Goal: Information Seeking & Learning: Check status

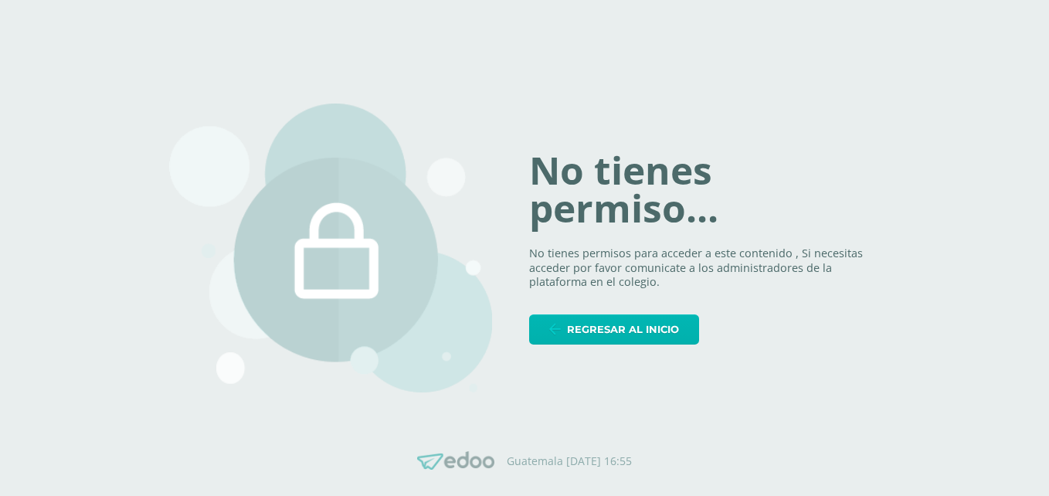
click at [686, 327] on link "Regresar al inicio" at bounding box center [614, 329] width 170 height 30
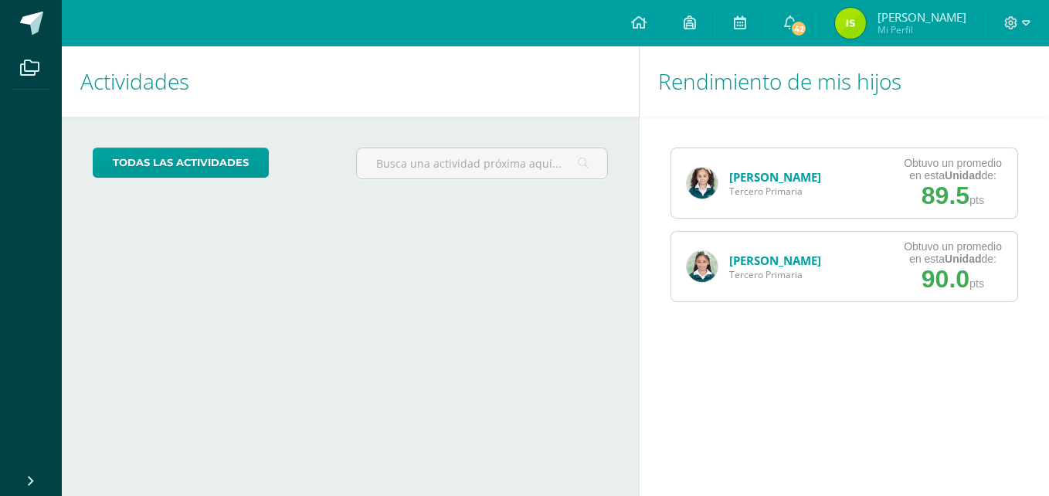
click at [755, 177] on link "Vanessa Evans" at bounding box center [775, 176] width 92 height 15
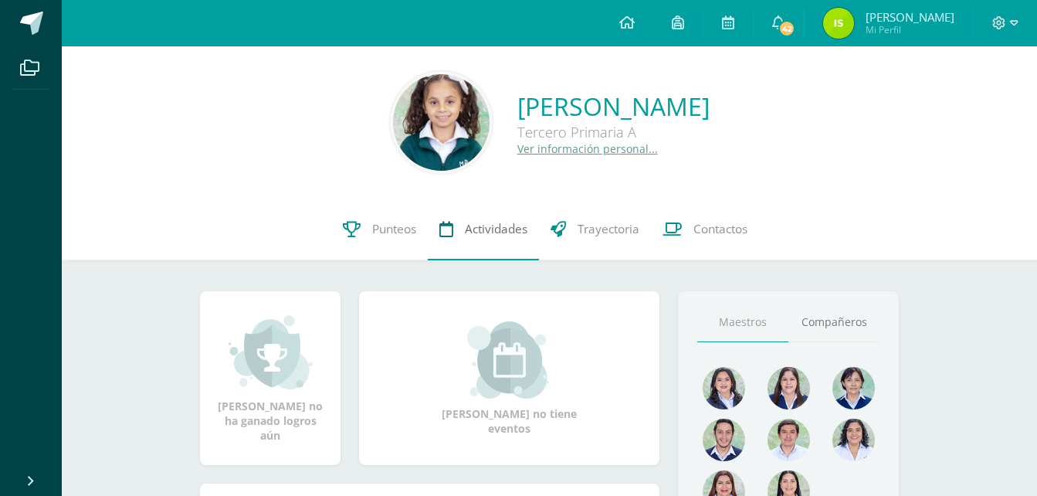
click at [501, 227] on span "Actividades" at bounding box center [496, 229] width 63 height 16
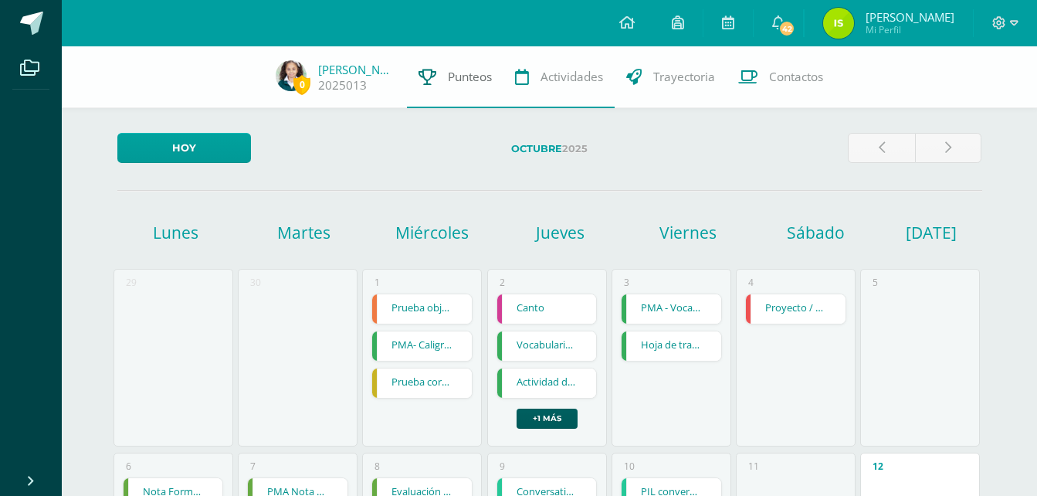
click at [456, 78] on span "Punteos" at bounding box center [470, 77] width 44 height 16
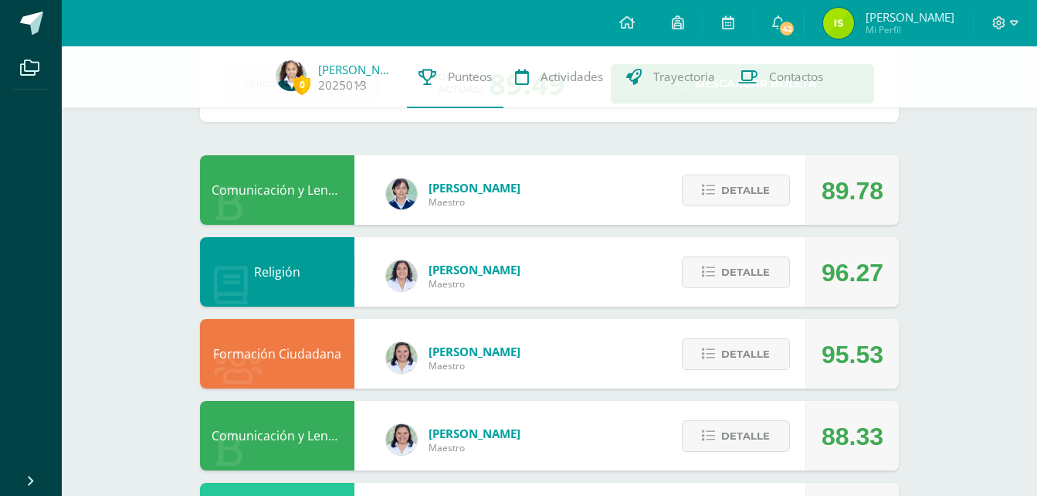
scroll to position [77, 0]
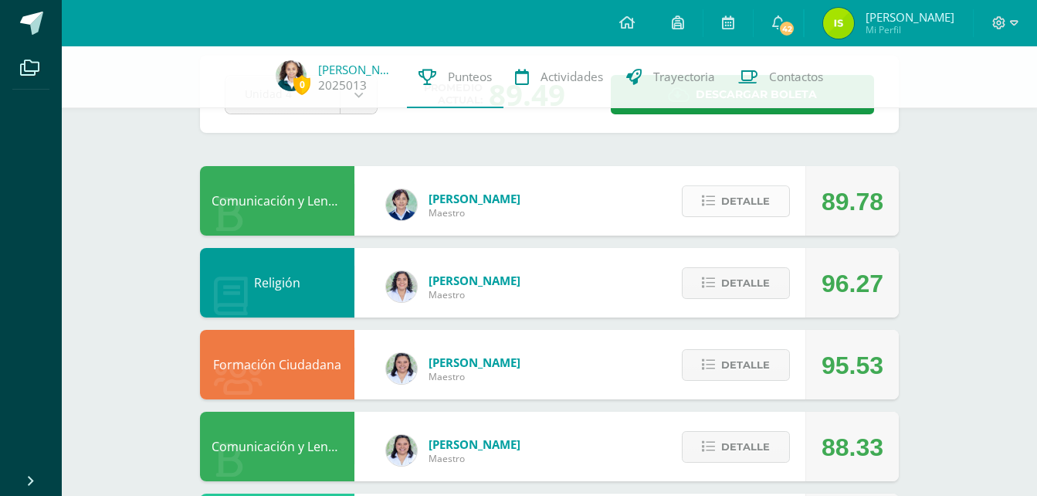
click at [731, 202] on span "Detalle" at bounding box center [745, 201] width 49 height 29
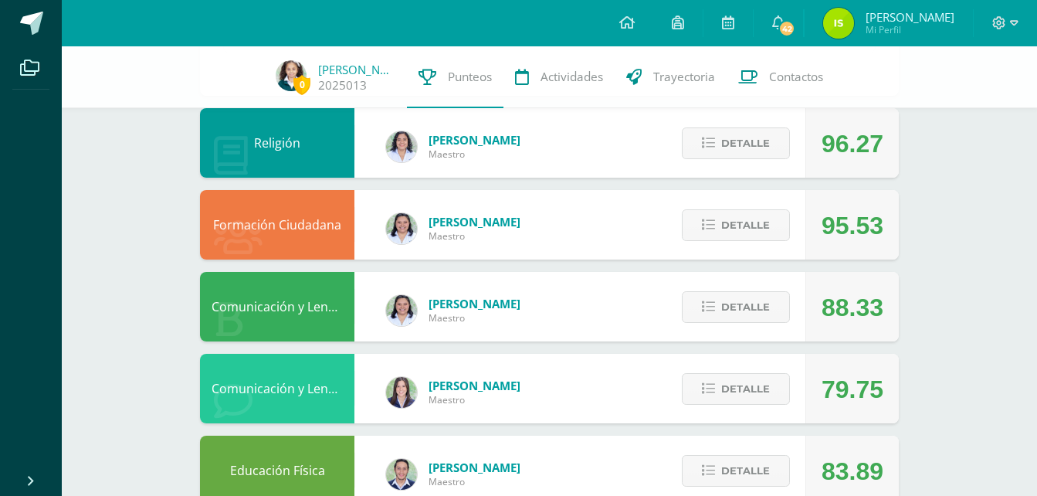
scroll to position [927, 0]
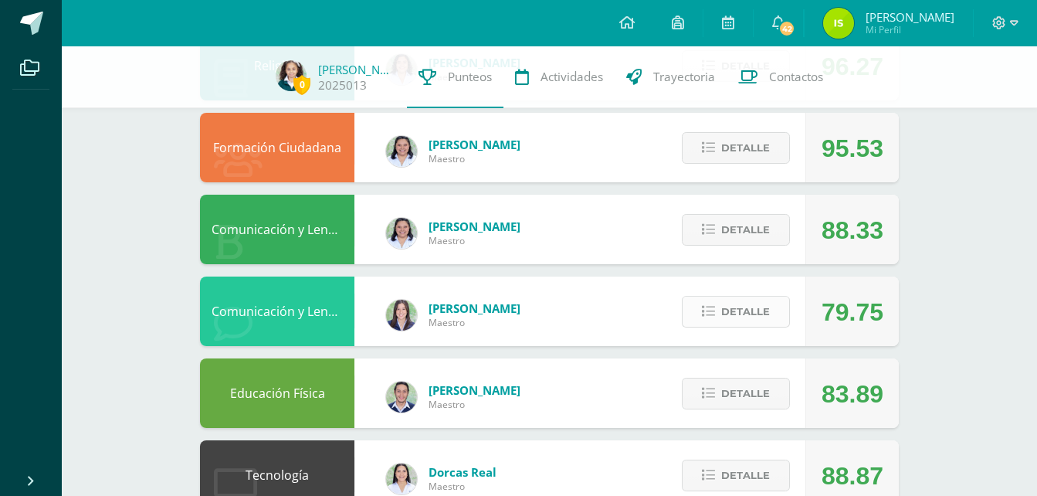
click at [758, 307] on span "Detalle" at bounding box center [745, 311] width 49 height 29
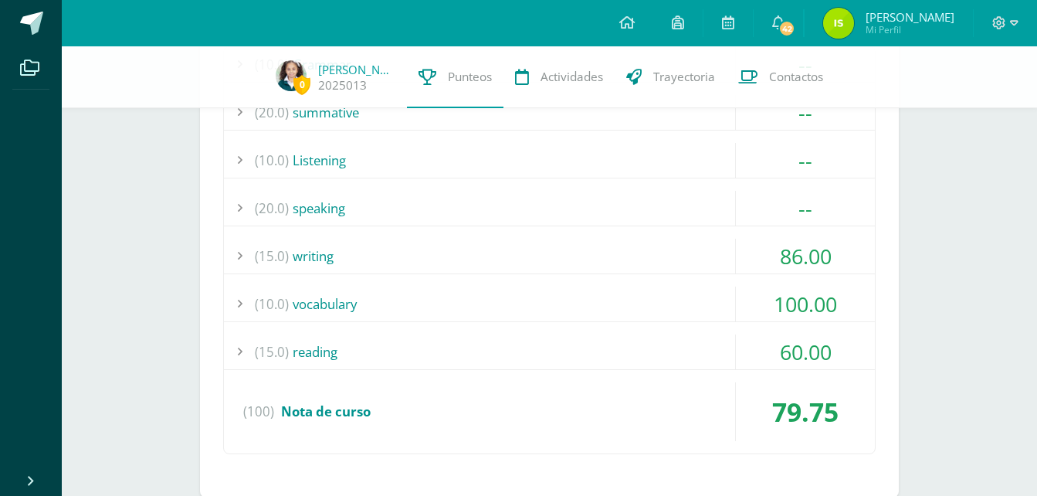
scroll to position [1313, 0]
click at [324, 210] on div "(20.0) speaking" at bounding box center [549, 207] width 651 height 35
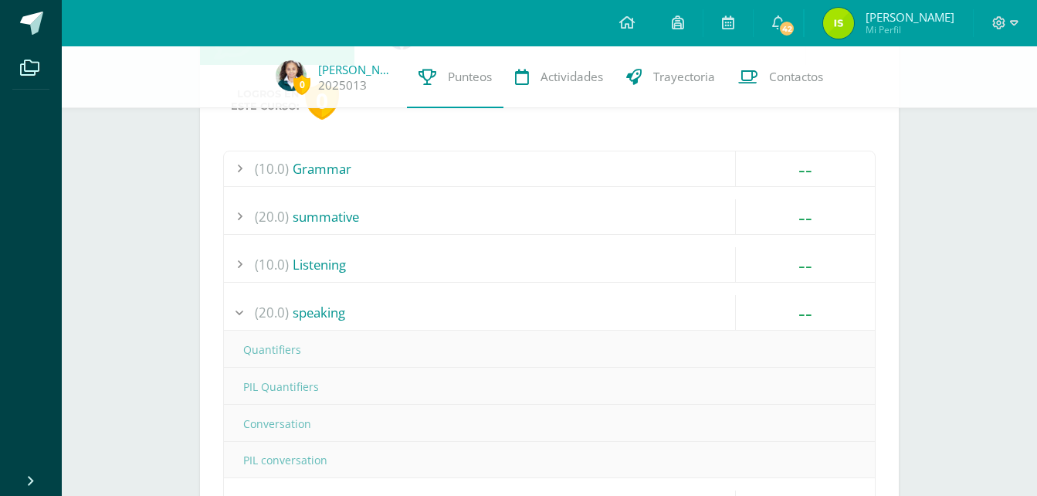
scroll to position [1236, 0]
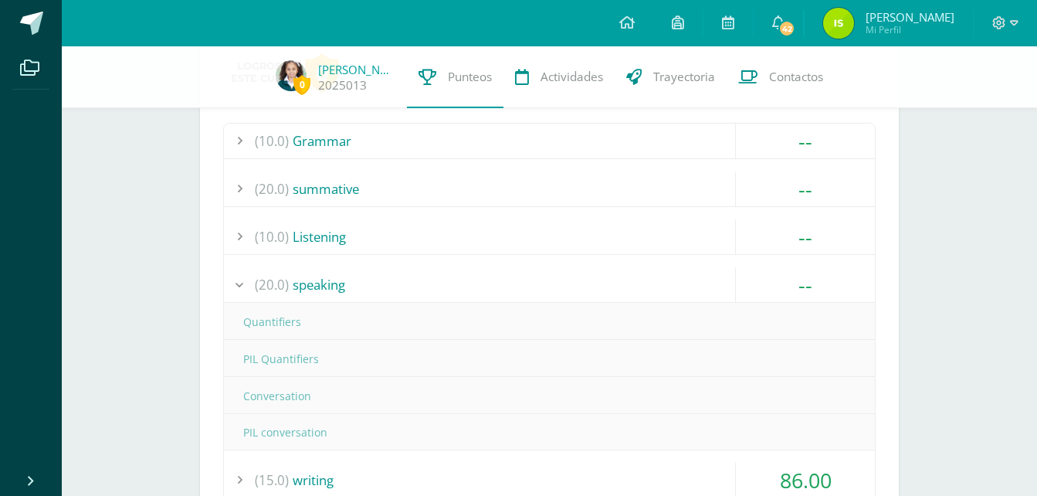
click at [338, 146] on div "(10.0) Grammar" at bounding box center [549, 141] width 651 height 35
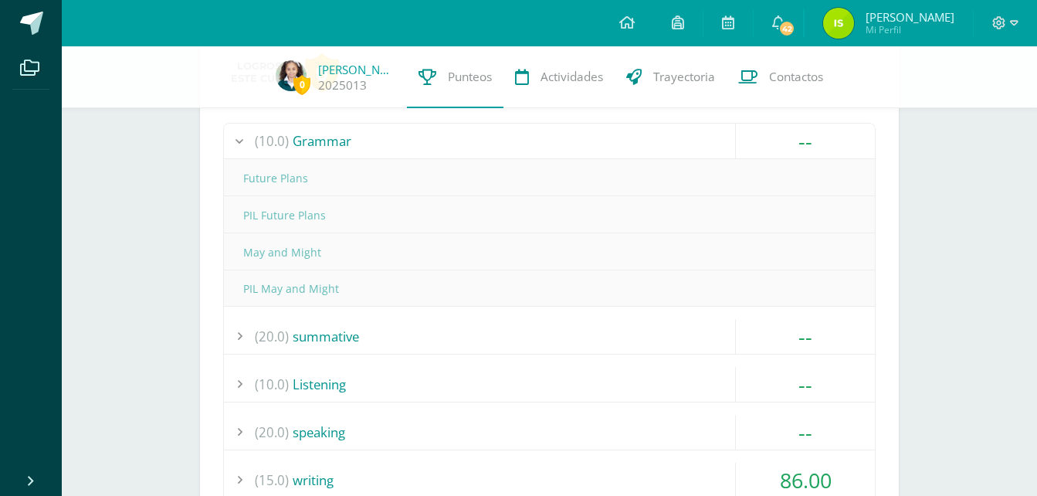
click at [348, 335] on div "(20.0) summative" at bounding box center [549, 336] width 651 height 35
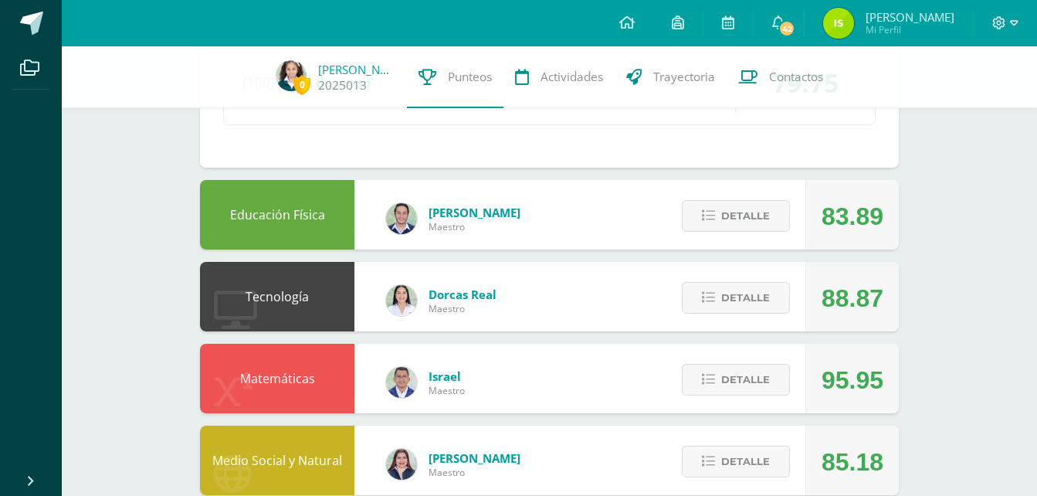
scroll to position [1699, 0]
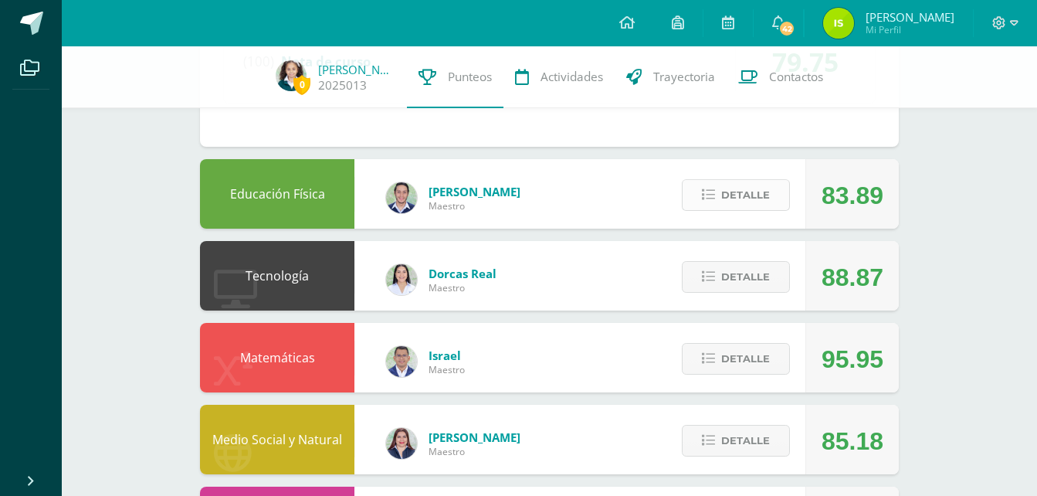
click at [751, 202] on span "Detalle" at bounding box center [745, 195] width 49 height 29
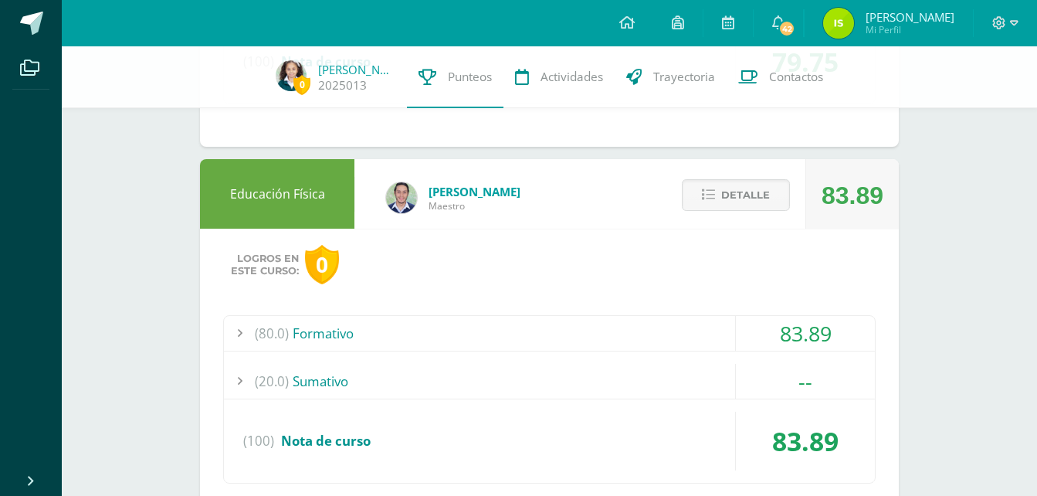
click at [309, 379] on div "(20.0) [GEOGRAPHIC_DATA]" at bounding box center [549, 381] width 651 height 35
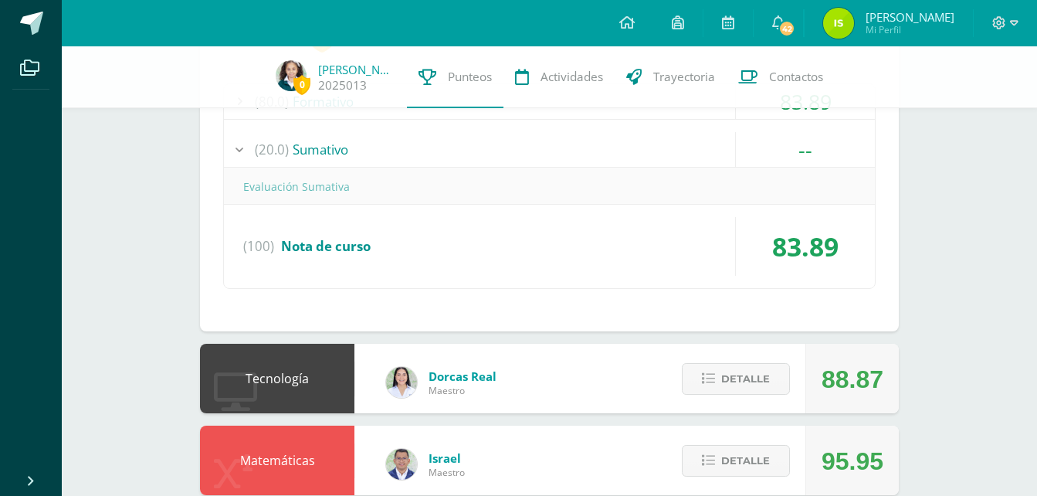
scroll to position [1739, 0]
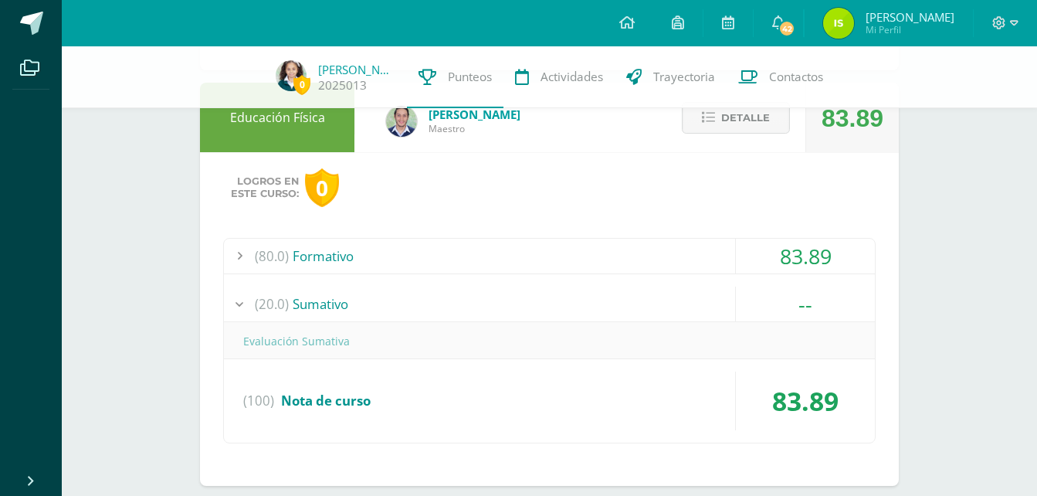
click at [314, 256] on div "(80.0) Formativo" at bounding box center [549, 256] width 651 height 35
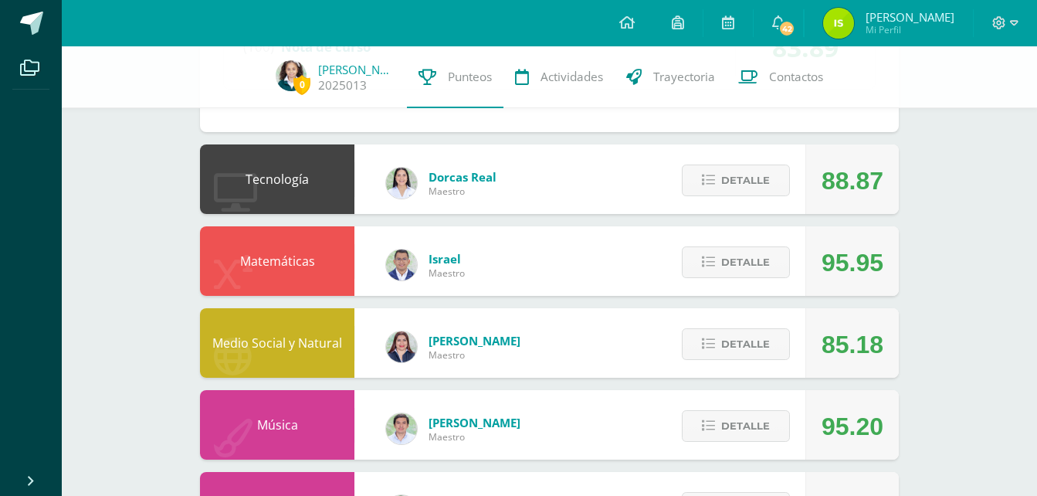
scroll to position [2821, 0]
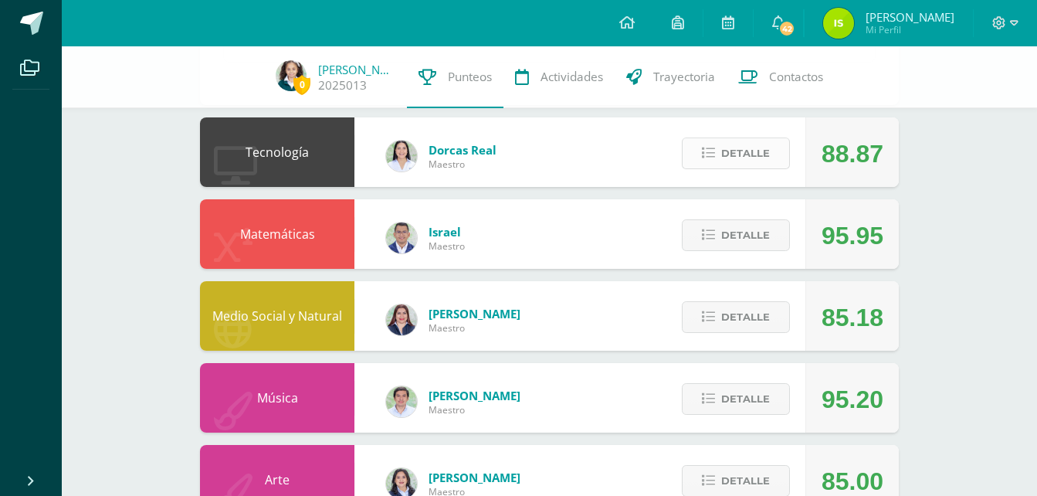
click at [728, 162] on span "Detalle" at bounding box center [745, 153] width 49 height 29
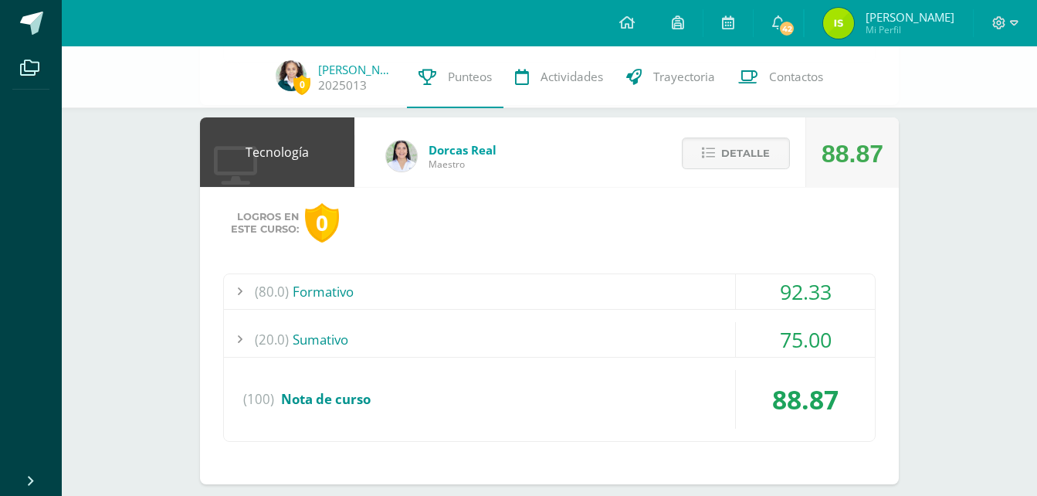
click at [326, 334] on div "(20.0) [GEOGRAPHIC_DATA]" at bounding box center [549, 339] width 651 height 35
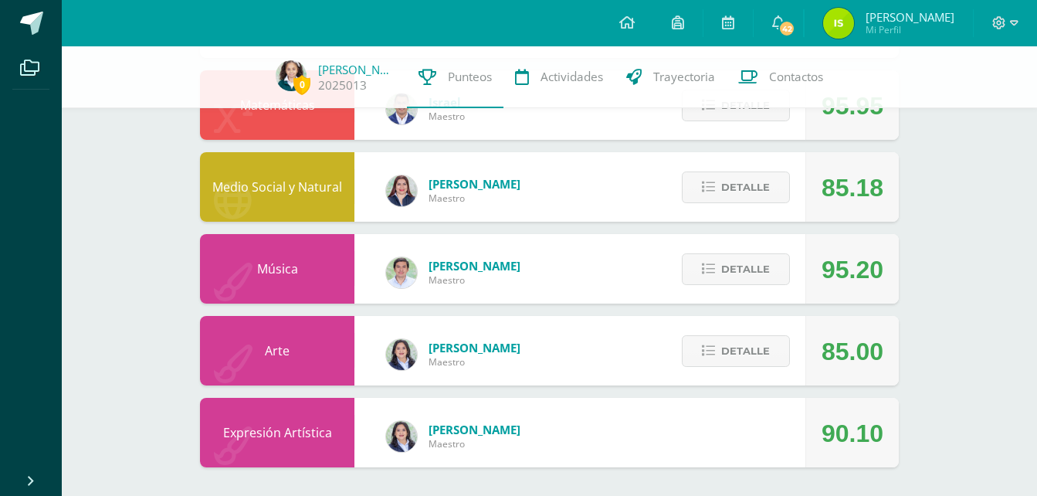
scroll to position [2549, 0]
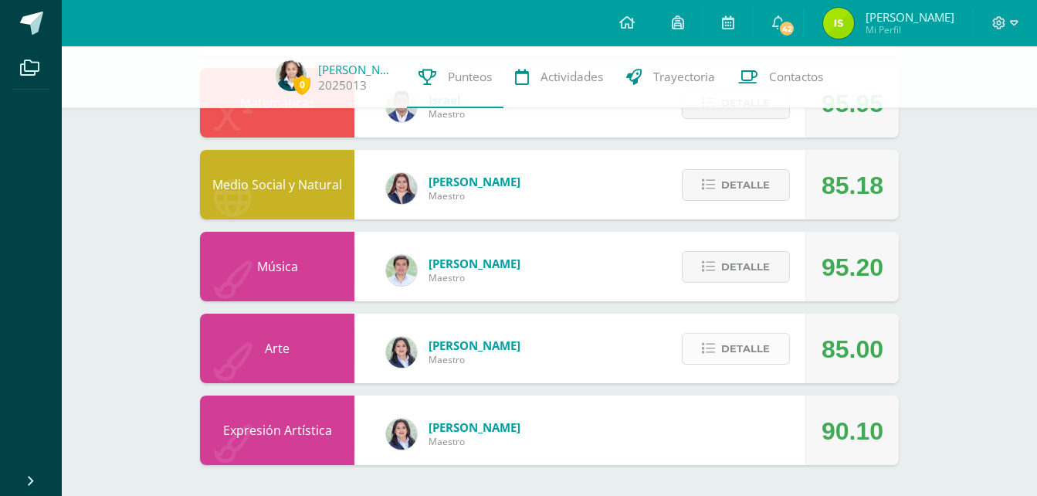
click at [738, 357] on span "Detalle" at bounding box center [745, 348] width 49 height 29
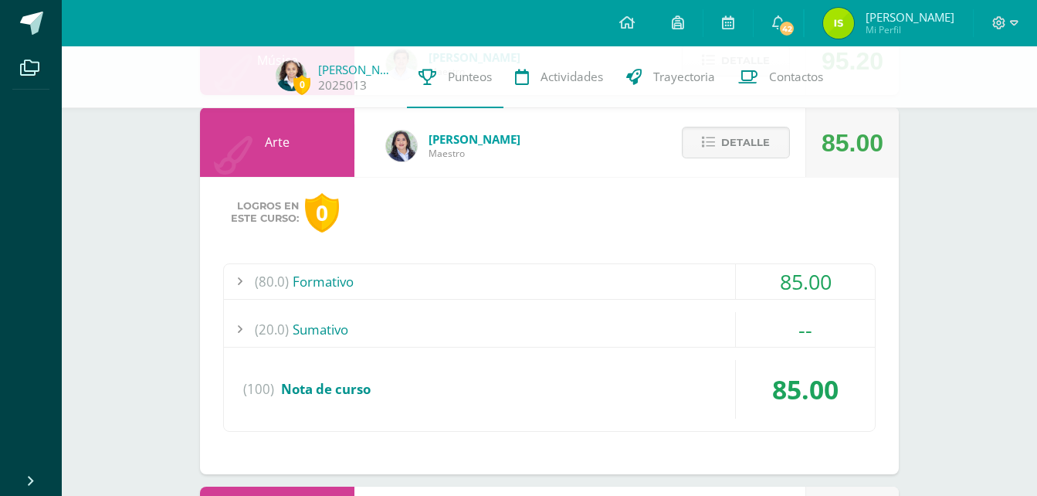
scroll to position [2781, 0]
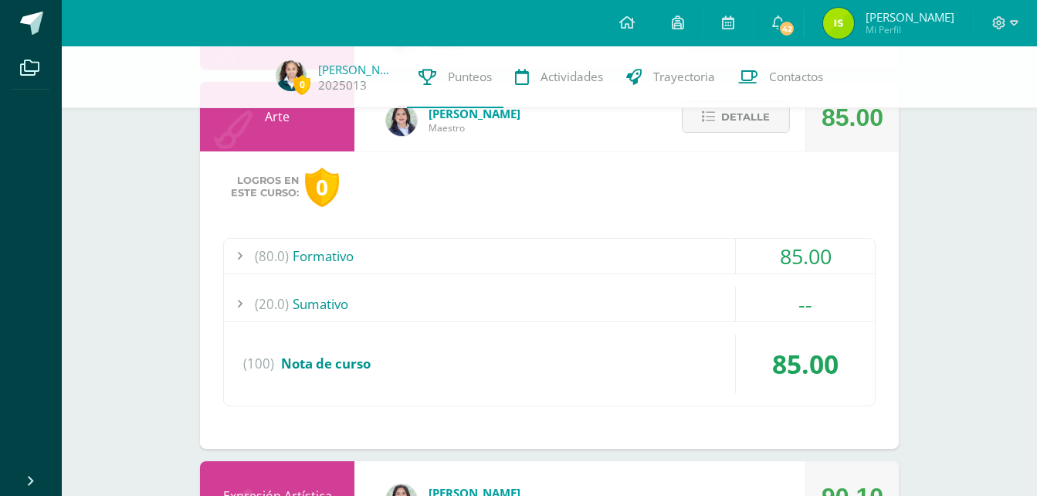
click at [317, 300] on div "(20.0) [GEOGRAPHIC_DATA]" at bounding box center [549, 304] width 651 height 35
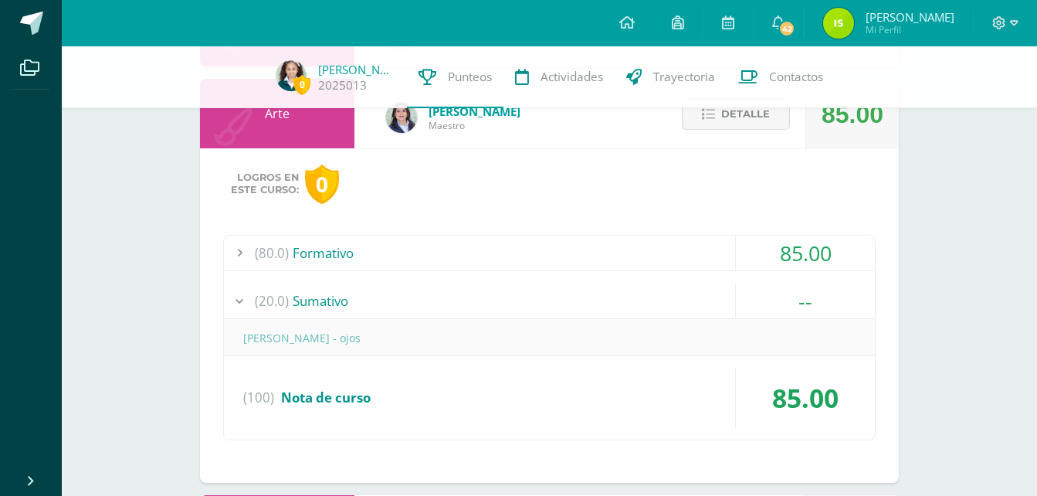
scroll to position [2744, 0]
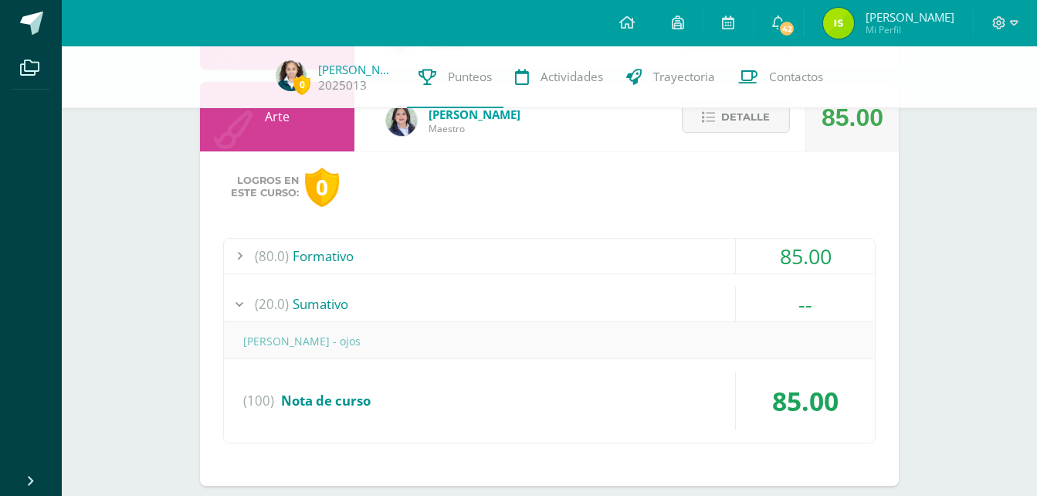
click at [318, 260] on div "(80.0) Formativo" at bounding box center [549, 256] width 651 height 35
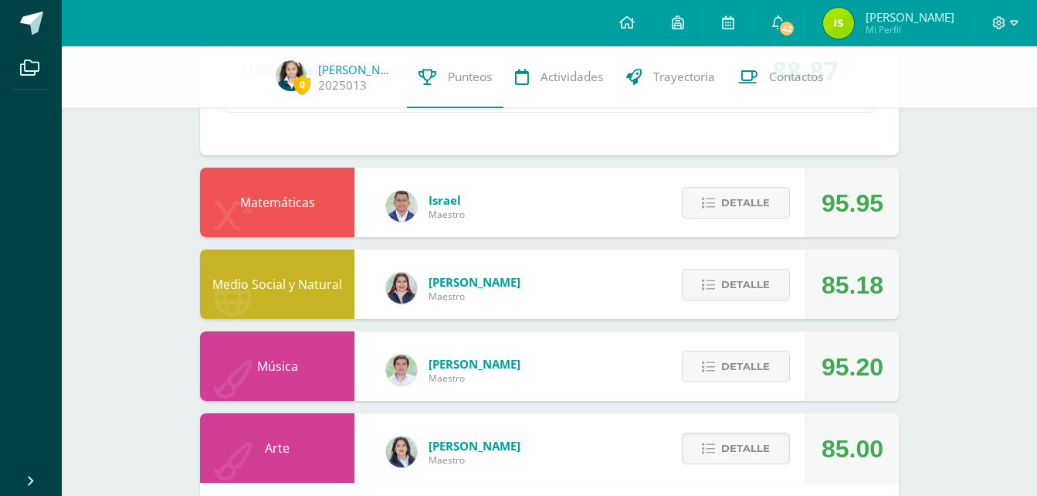
scroll to position [2409, 0]
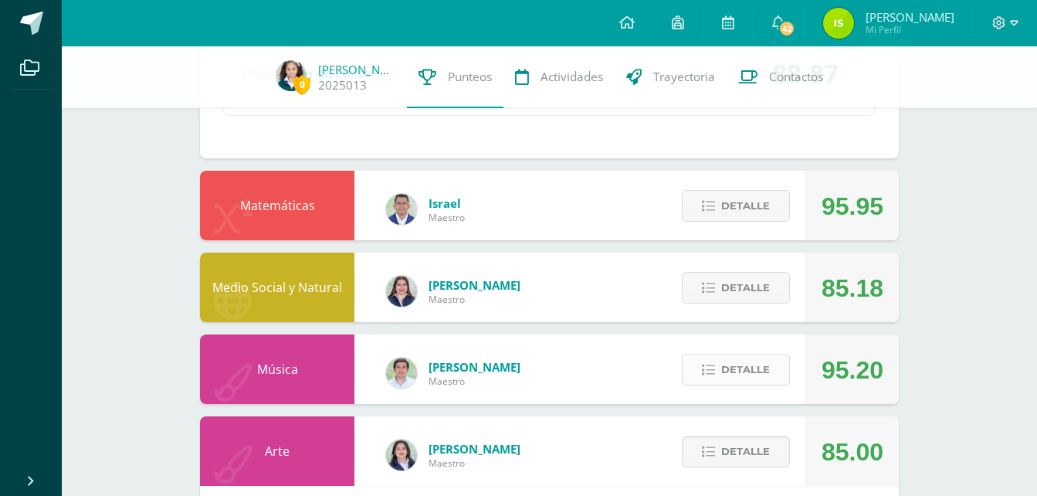
click at [757, 376] on span "Detalle" at bounding box center [745, 369] width 49 height 29
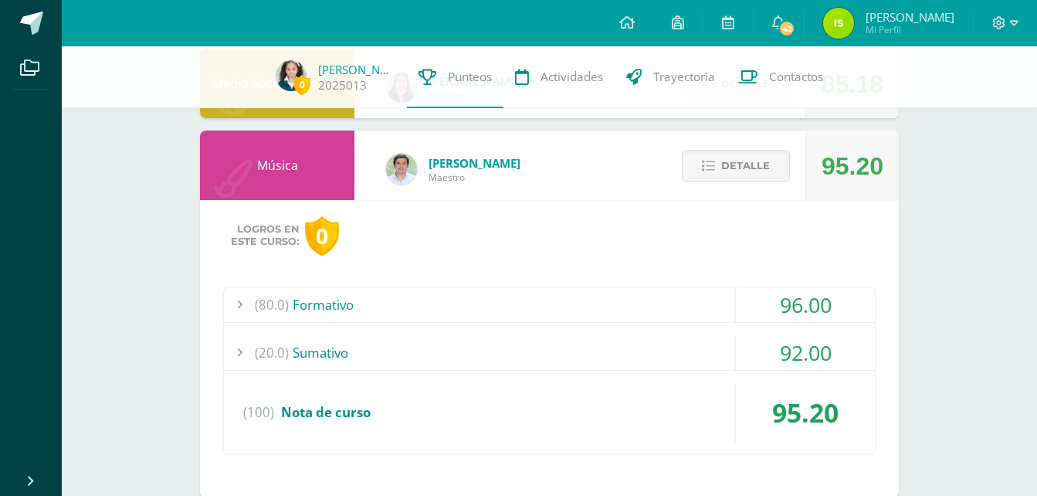
scroll to position [2641, 0]
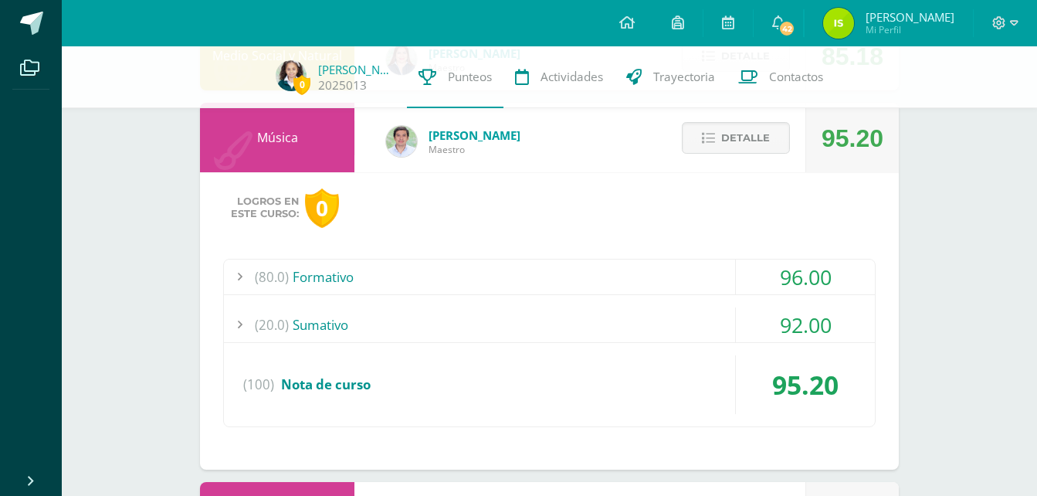
click at [348, 273] on div "(80.0) Formativo" at bounding box center [549, 277] width 651 height 35
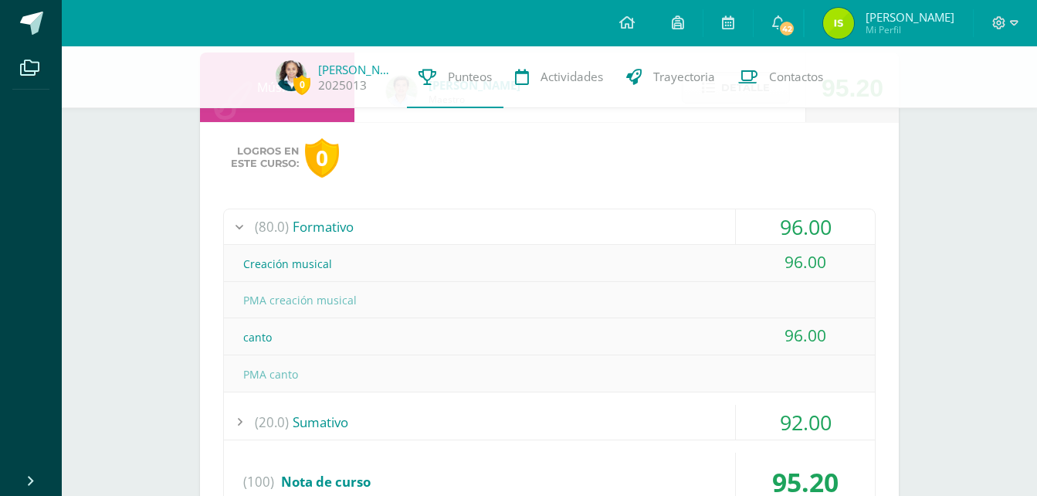
scroll to position [2718, 0]
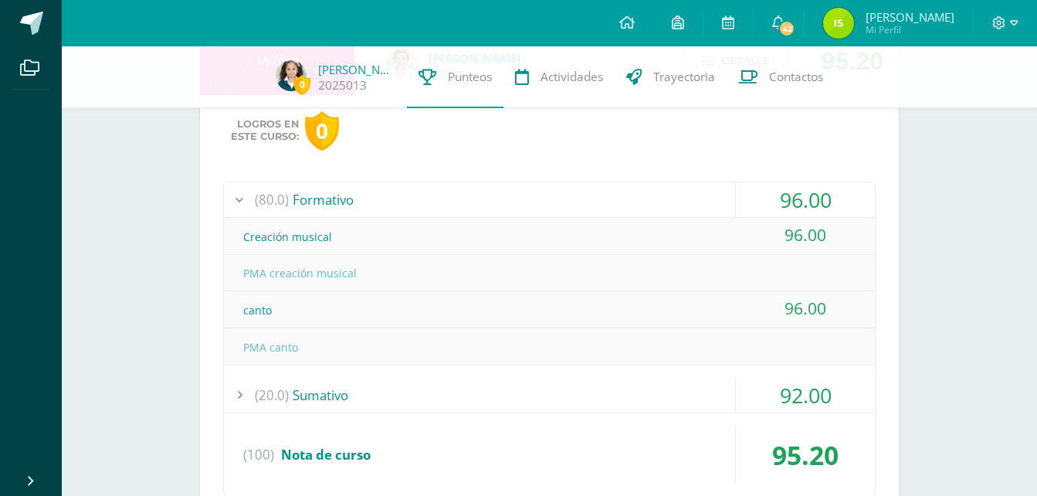
click at [311, 394] on div "(20.0) [GEOGRAPHIC_DATA]" at bounding box center [549, 395] width 651 height 35
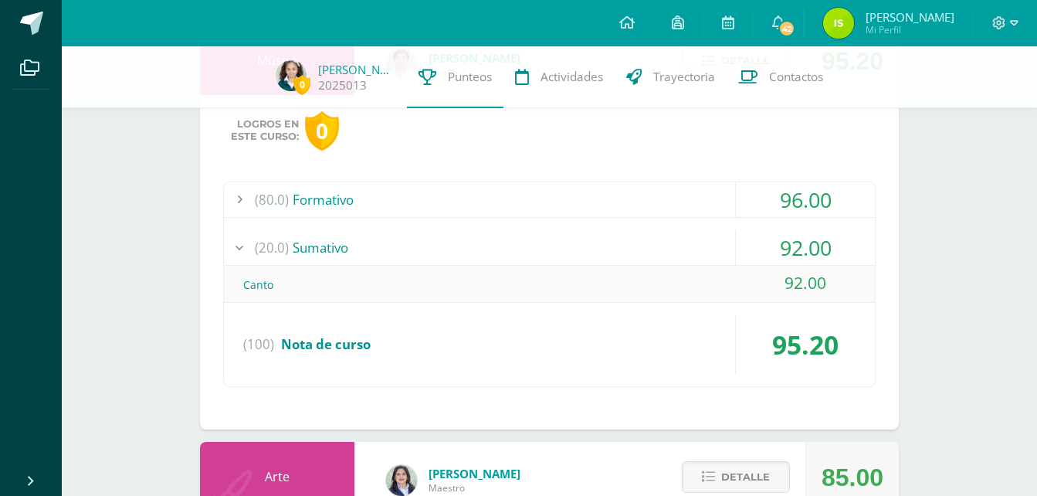
click at [264, 283] on div "Canto" at bounding box center [549, 284] width 651 height 35
click at [271, 285] on div "Canto" at bounding box center [549, 284] width 651 height 35
click at [323, 249] on div "(20.0) [GEOGRAPHIC_DATA]" at bounding box center [549, 247] width 651 height 35
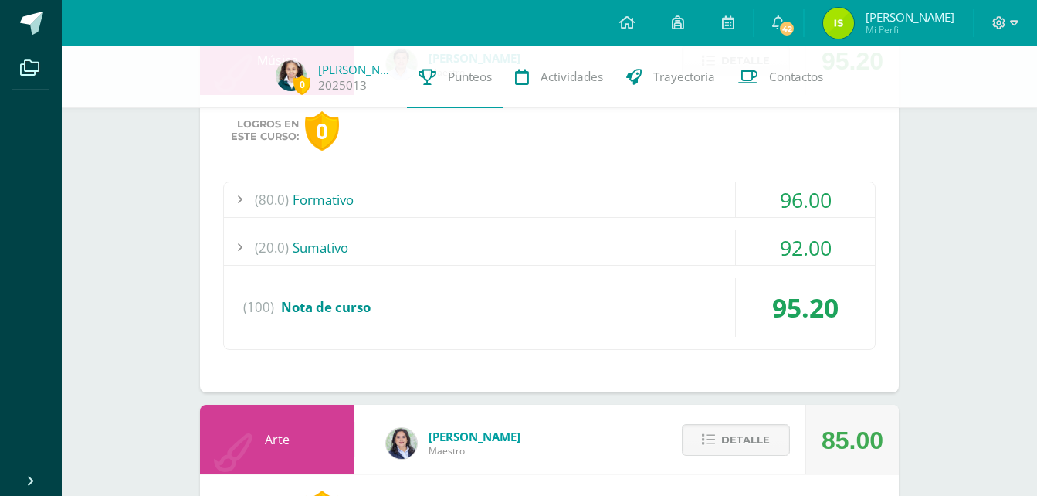
click at [312, 253] on div "(20.0) [GEOGRAPHIC_DATA]" at bounding box center [549, 247] width 651 height 35
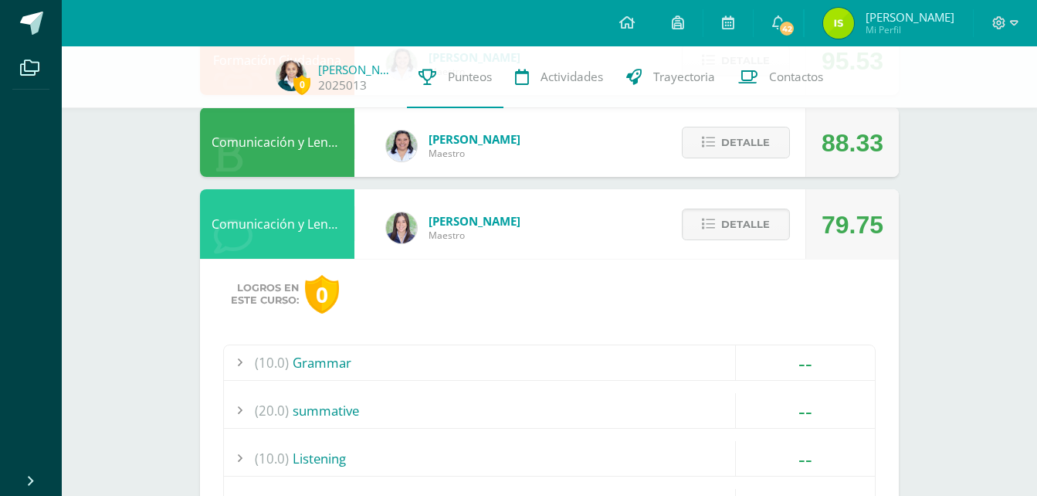
scroll to position [555, 0]
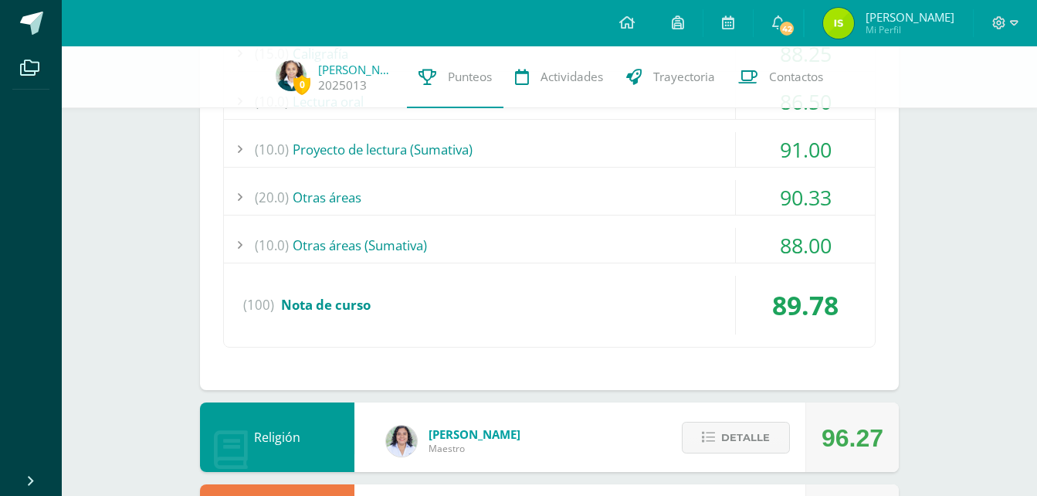
click at [841, 23] on img at bounding box center [838, 23] width 31 height 31
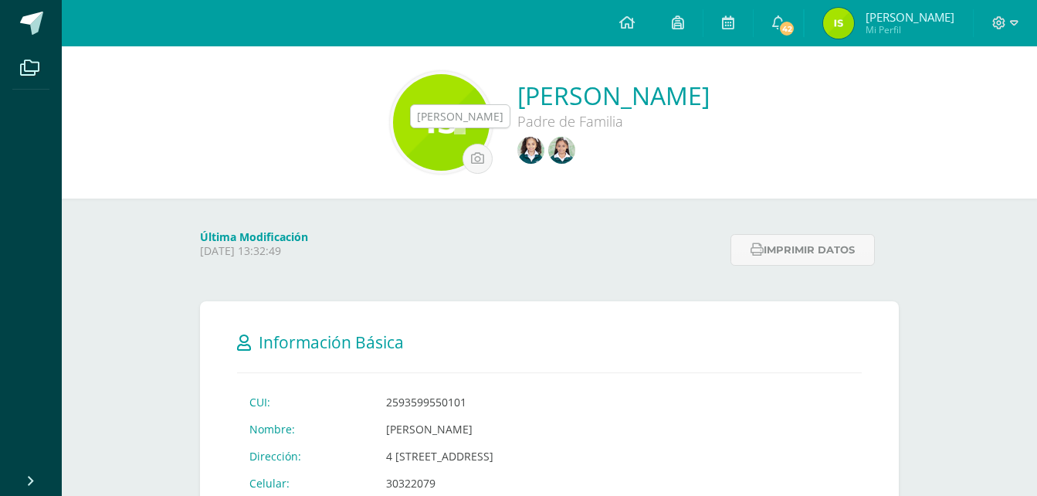
click at [548, 145] on img at bounding box center [561, 150] width 27 height 27
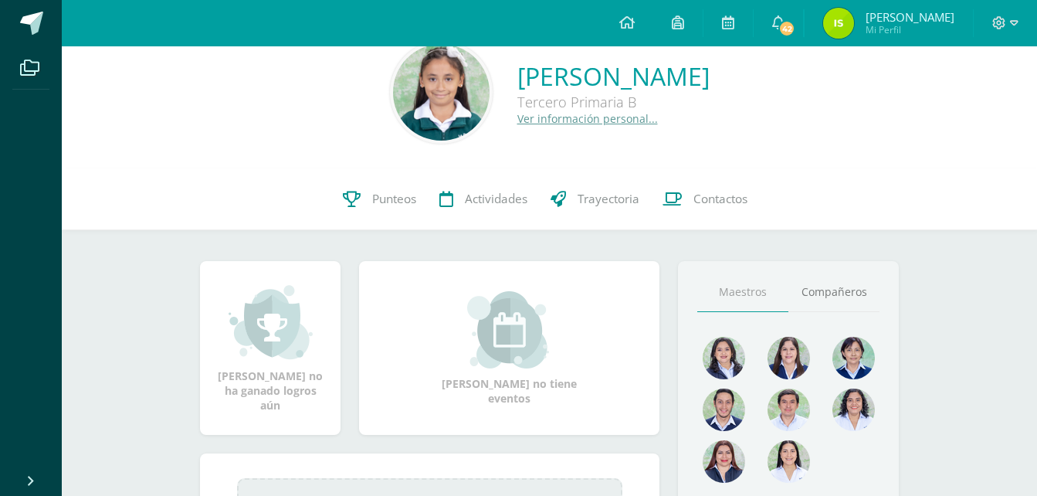
scroll to position [27, 0]
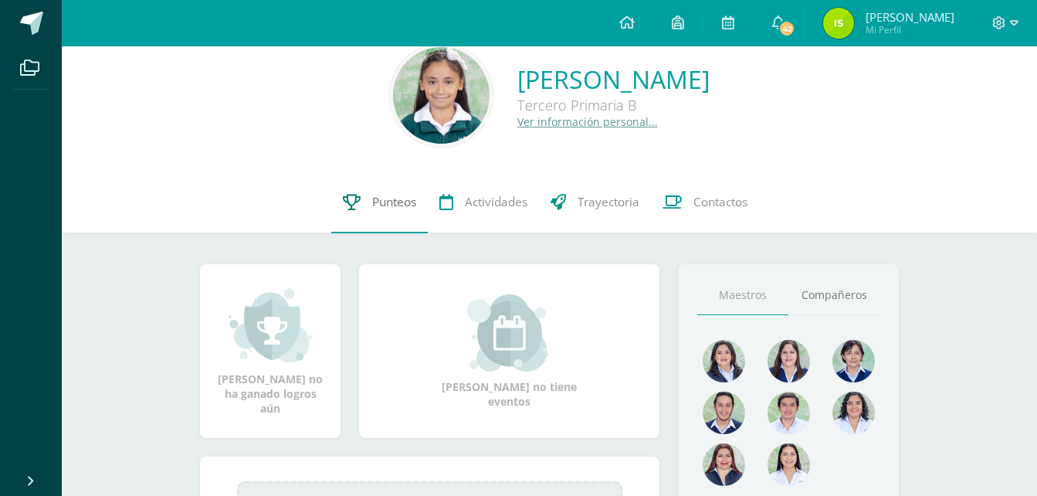
click at [388, 201] on span "Punteos" at bounding box center [394, 202] width 44 height 16
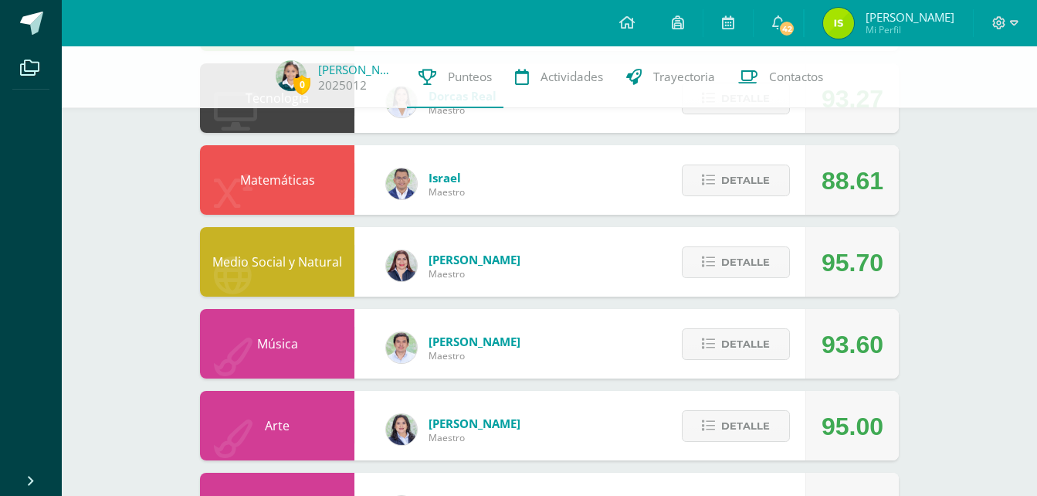
scroll to position [517, 0]
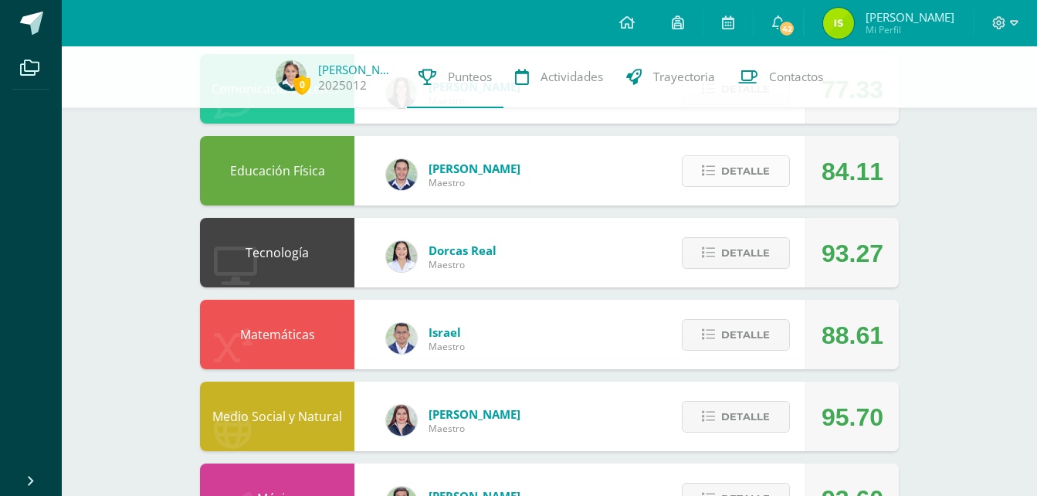
click at [764, 166] on span "Detalle" at bounding box center [745, 171] width 49 height 29
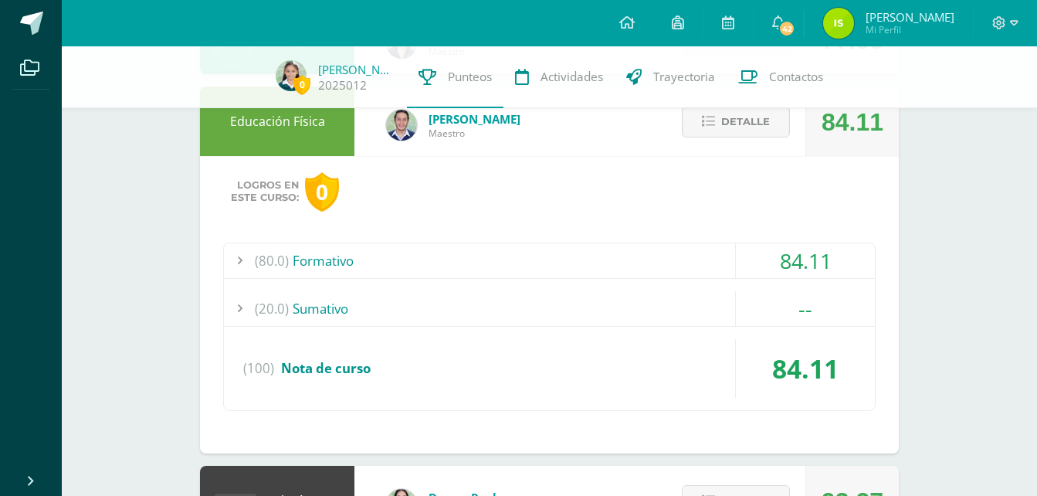
scroll to position [594, 0]
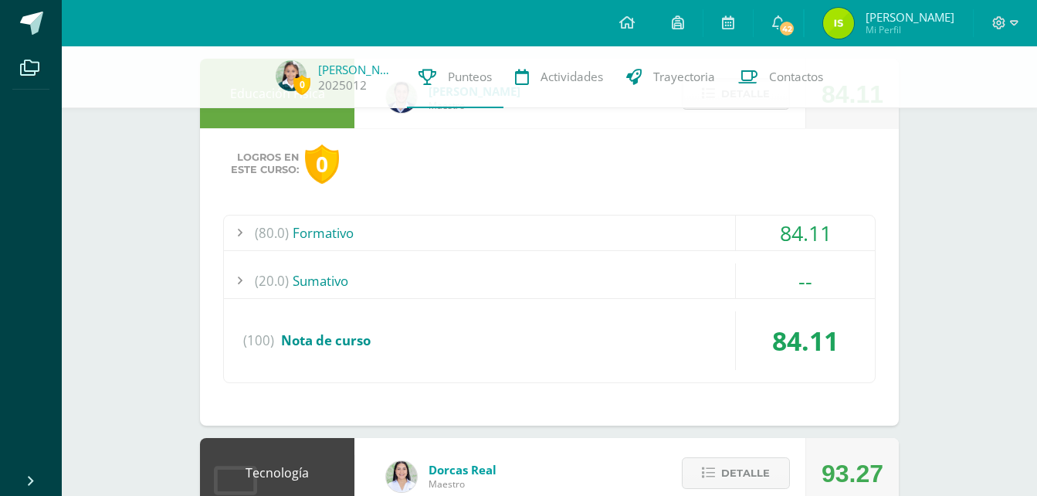
click at [326, 284] on div "(20.0) [GEOGRAPHIC_DATA]" at bounding box center [549, 280] width 651 height 35
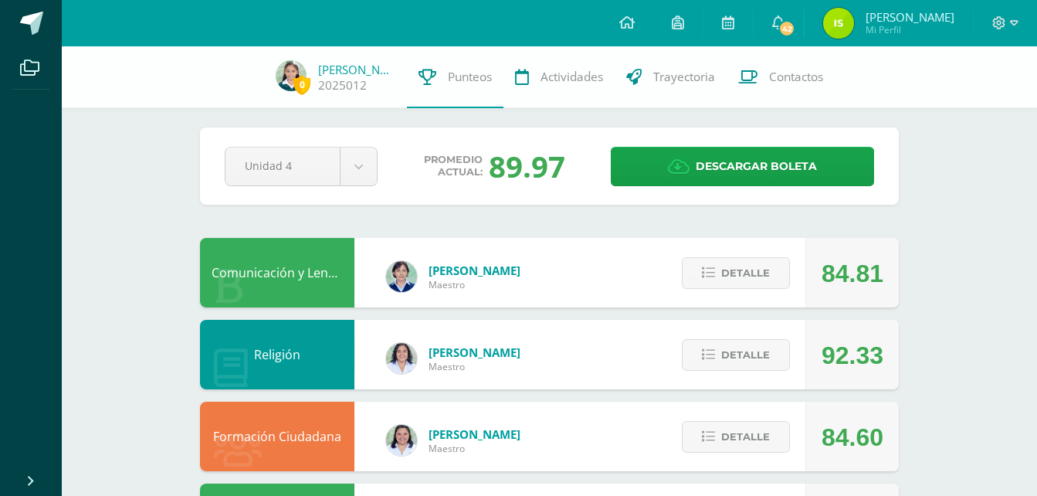
scroll to position [0, 0]
